Goal: Task Accomplishment & Management: Manage account settings

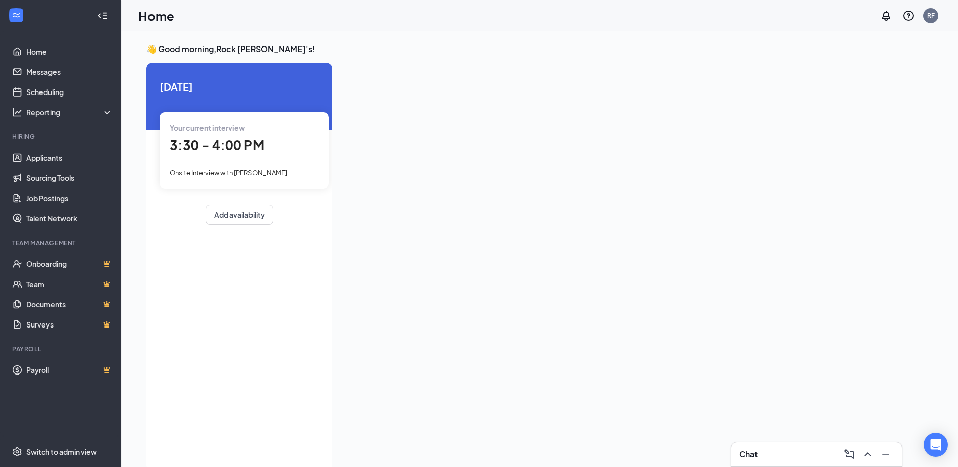
click at [243, 147] on span "3:30 - 4:00 PM" at bounding box center [217, 144] width 94 height 17
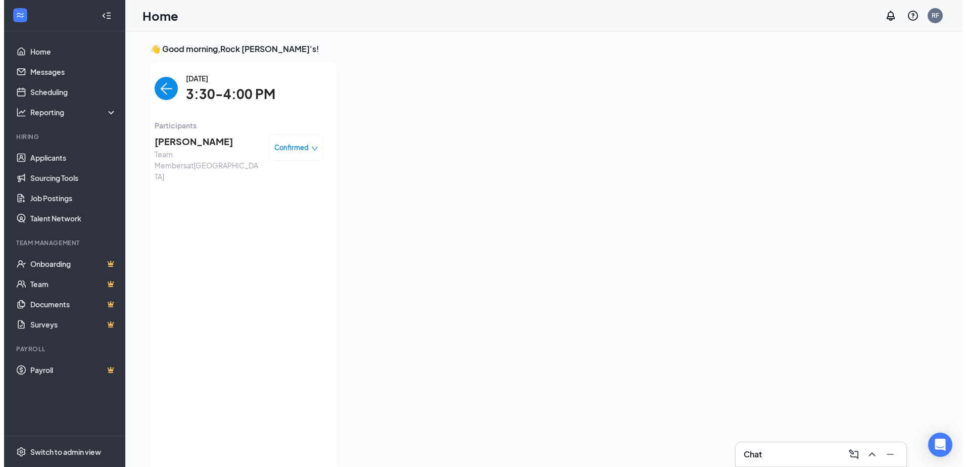
scroll to position [4, 0]
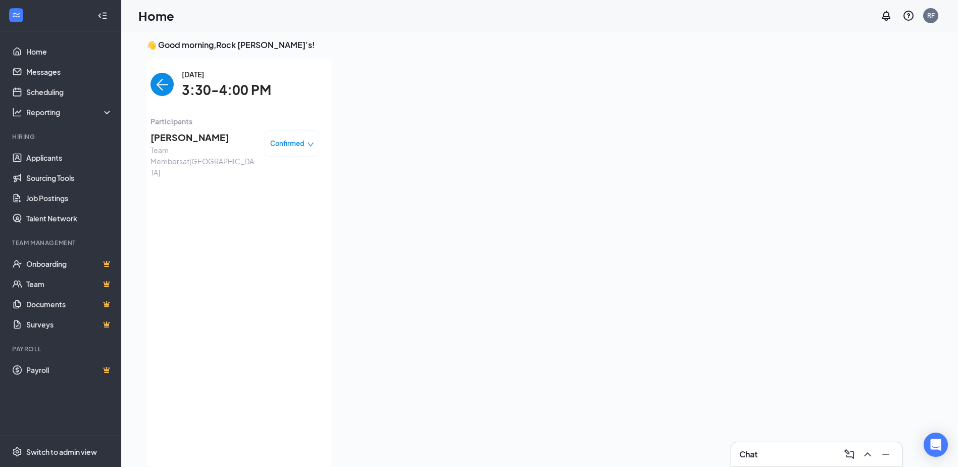
click at [217, 136] on span "[PERSON_NAME]" at bounding box center [204, 137] width 106 height 14
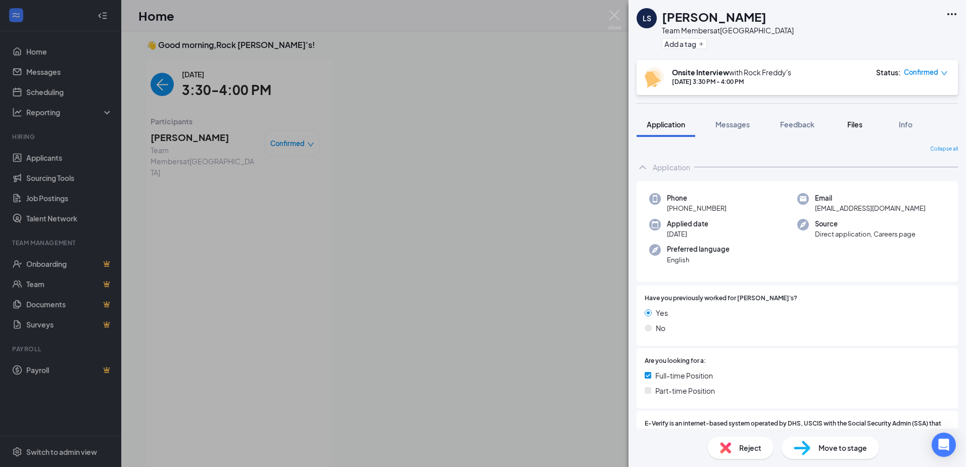
click at [857, 127] on span "Files" at bounding box center [854, 124] width 15 height 9
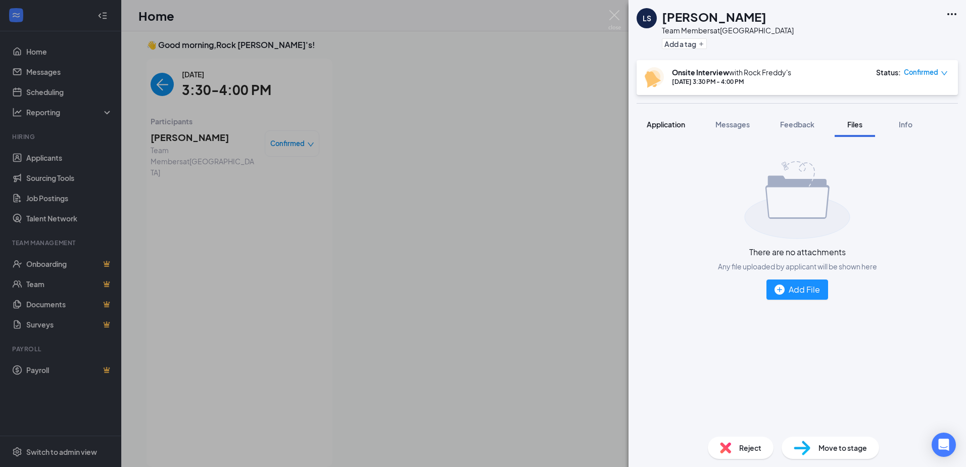
click at [657, 128] on span "Application" at bounding box center [666, 124] width 38 height 9
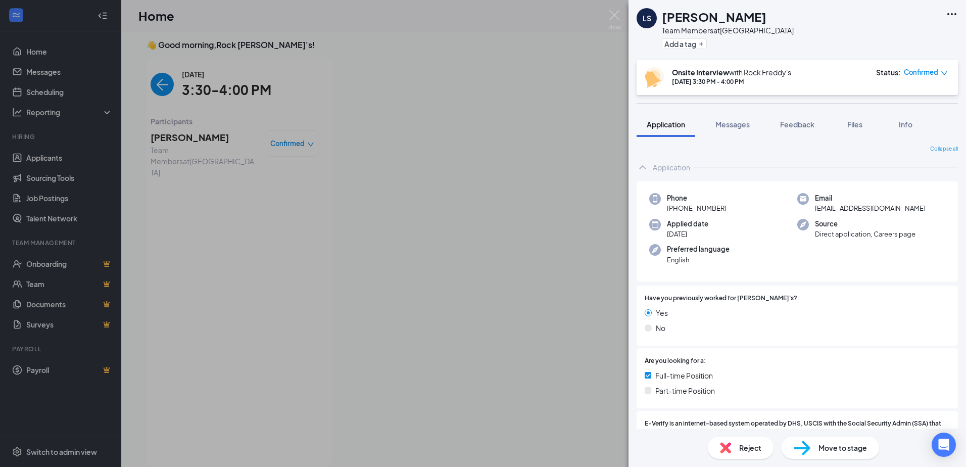
click at [923, 72] on span "Confirmed" at bounding box center [921, 72] width 34 height 10
click at [911, 120] on span "Mark complete" at bounding box center [895, 118] width 51 height 11
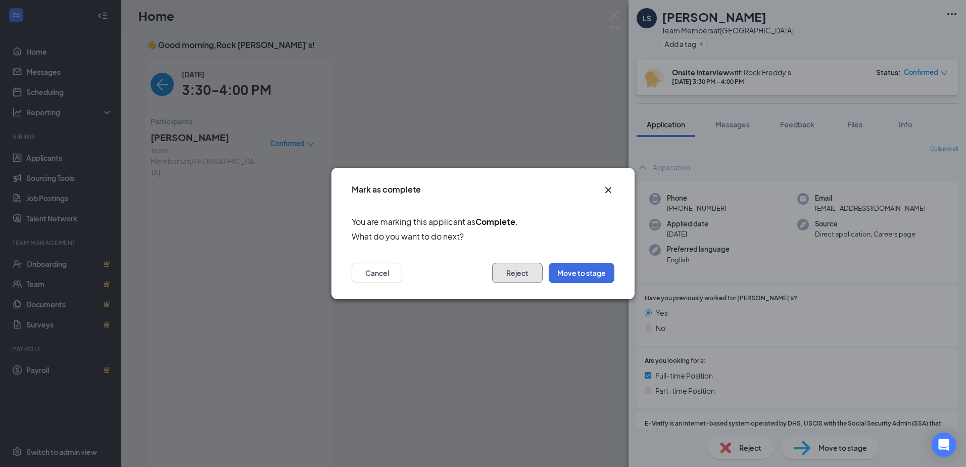
click at [526, 269] on button "Reject" at bounding box center [517, 273] width 51 height 20
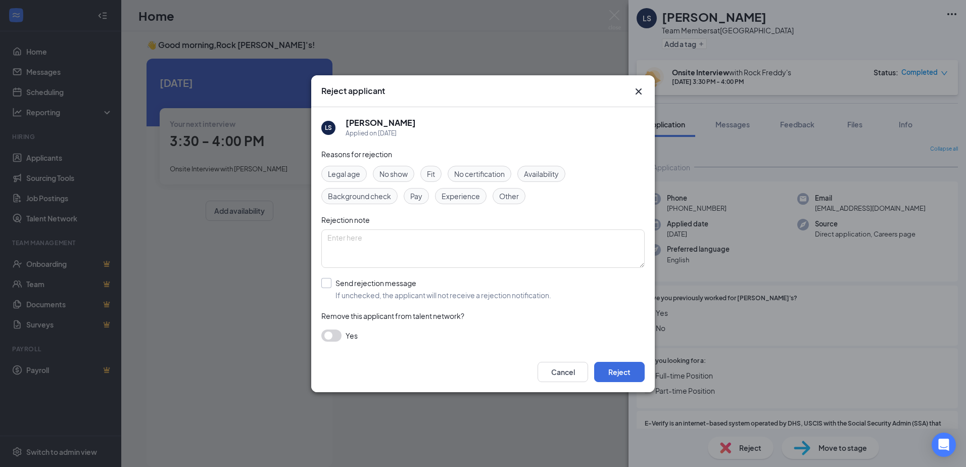
click at [327, 279] on input "Send rejection message If unchecked, the applicant will not receive a rejection…" at bounding box center [436, 289] width 230 height 22
checkbox input "true"
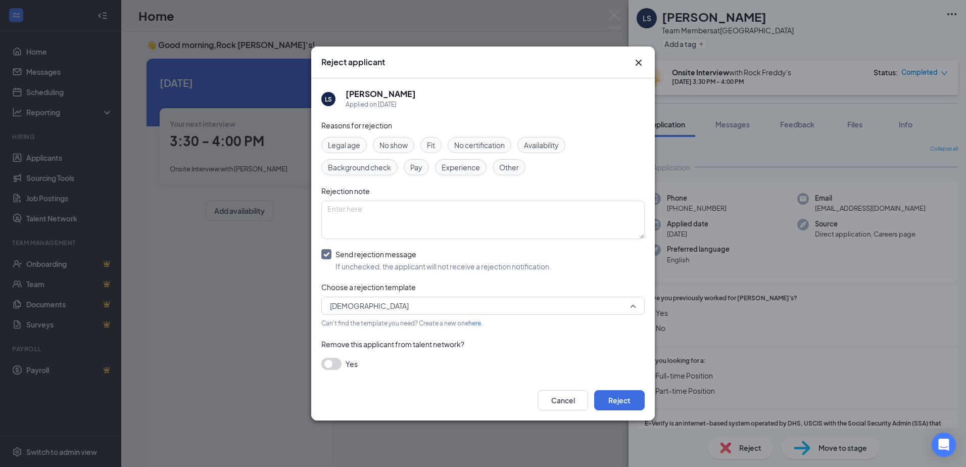
click at [393, 310] on span "[DEMOGRAPHIC_DATA]" at bounding box center [478, 305] width 297 height 15
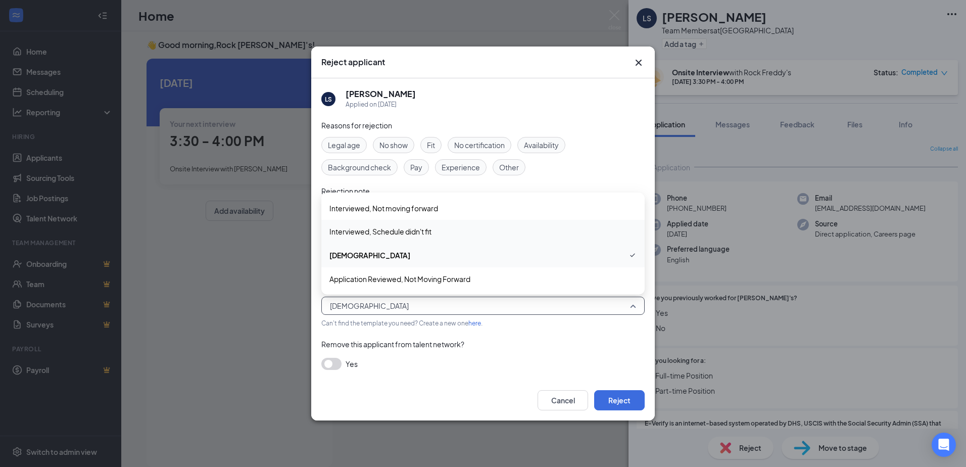
click at [431, 233] on span "Interviewed, Schedule didn't fit" at bounding box center [380, 231] width 102 height 11
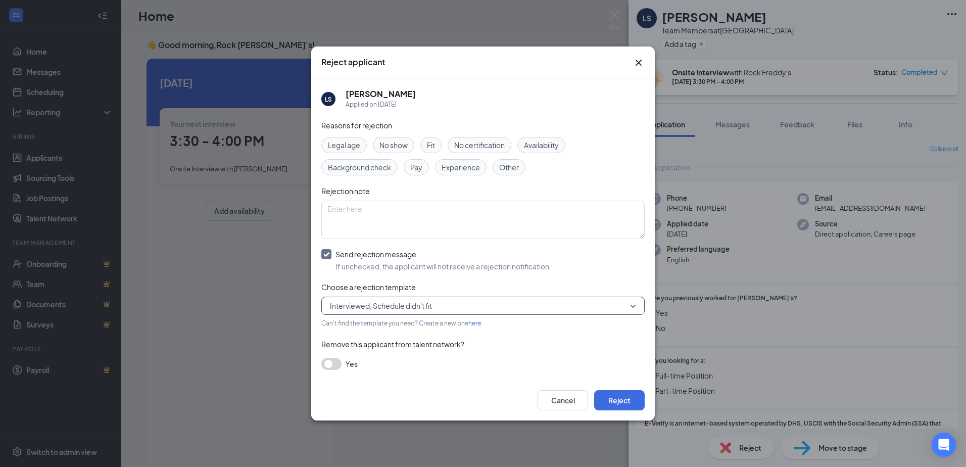
click at [424, 301] on span "Interviewed, Schedule didn't fit" at bounding box center [381, 305] width 102 height 15
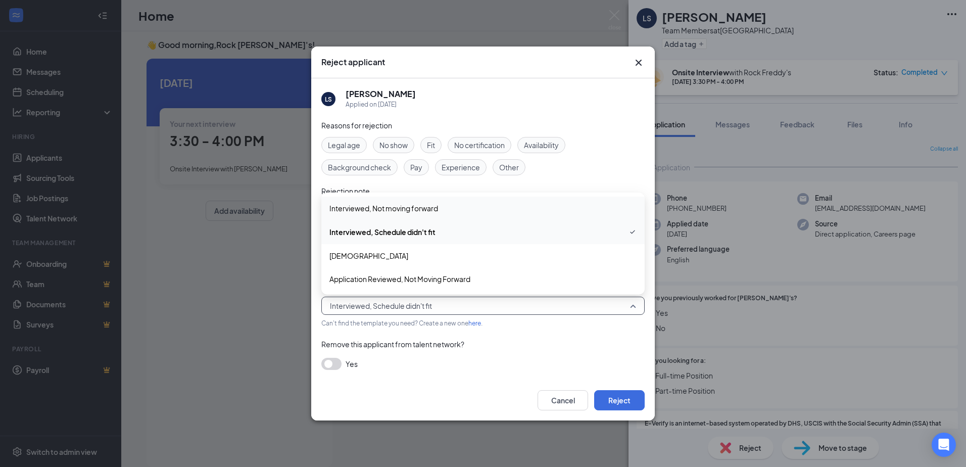
click at [462, 202] on div "Interviewed, Not moving forward" at bounding box center [482, 208] width 323 height 23
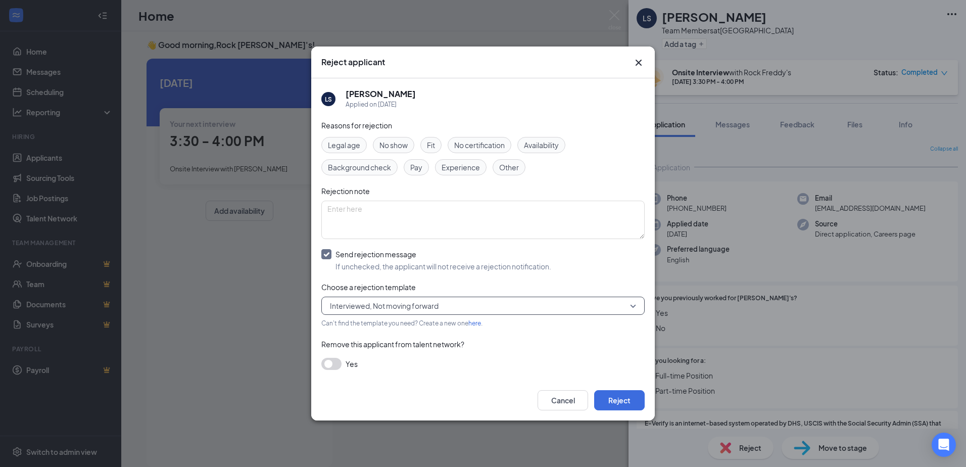
click at [435, 145] on span "Fit" at bounding box center [431, 144] width 8 height 11
click at [623, 394] on button "Reject" at bounding box center [619, 400] width 51 height 20
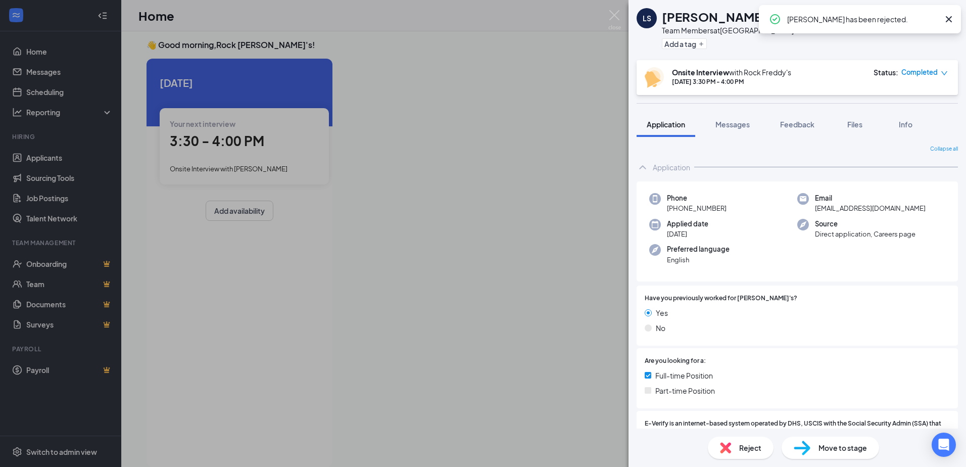
click at [425, 185] on div "LS [PERSON_NAME] Team Members at [GEOGRAPHIC_DATA] Add a tag Onsite Interview w…" at bounding box center [483, 233] width 966 height 467
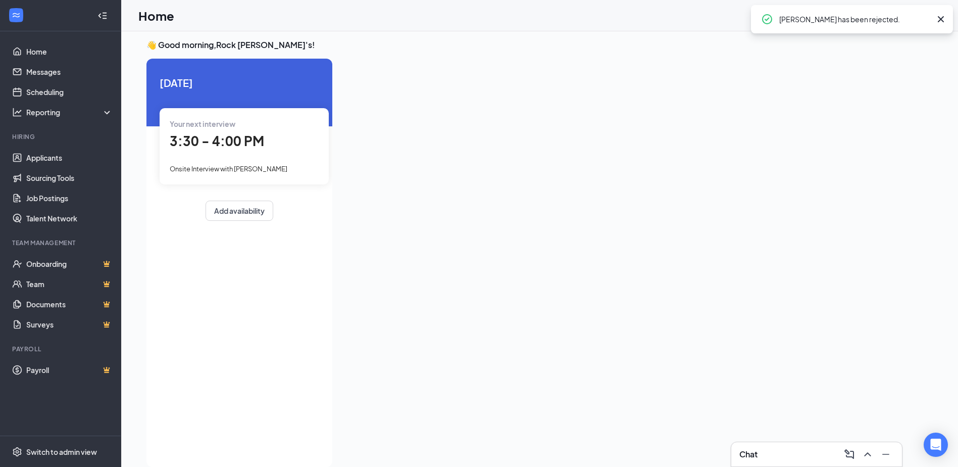
scroll to position [0, 93]
